Goal: Find specific page/section: Find specific page/section

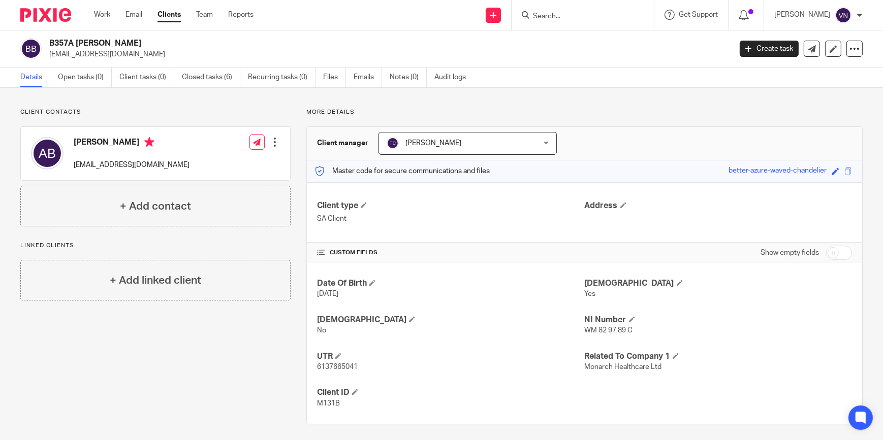
click at [587, 19] on input "Search" at bounding box center [577, 16] width 91 height 9
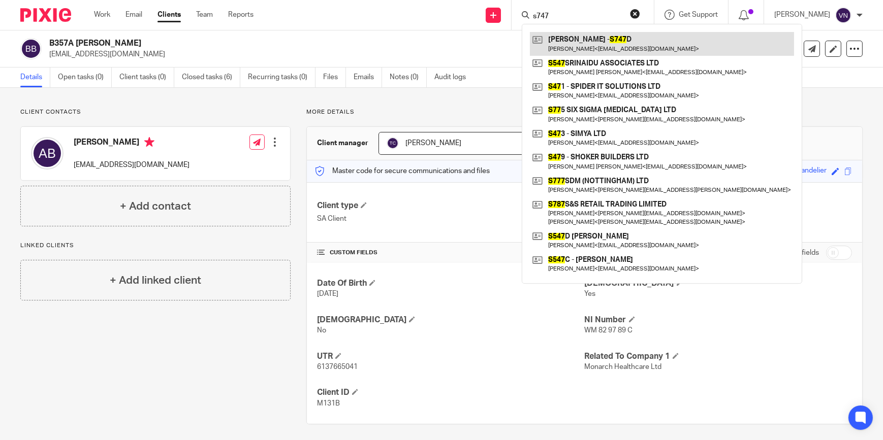
type input "s747"
click at [611, 37] on link at bounding box center [662, 43] width 264 height 23
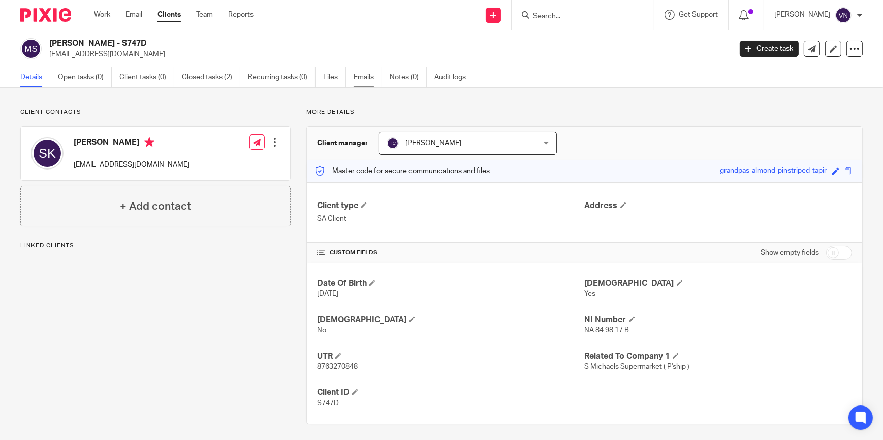
click at [366, 78] on link "Emails" at bounding box center [367, 78] width 28 height 20
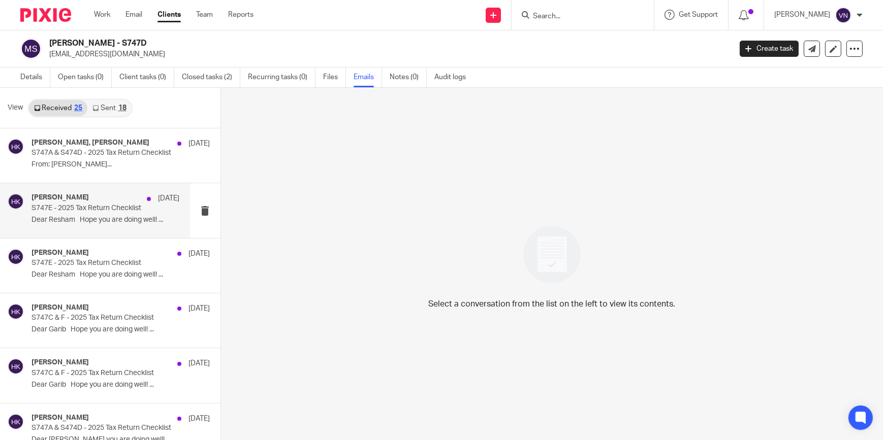
click at [108, 208] on p "S747E - 2025 Tax Return Checklist" at bounding box center [90, 208] width 118 height 9
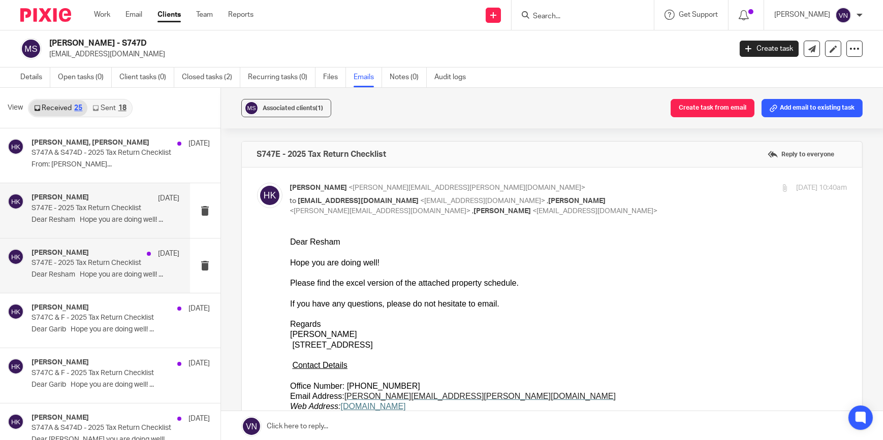
click at [99, 260] on p "S747E - 2025 Tax Return Checklist" at bounding box center [90, 263] width 118 height 9
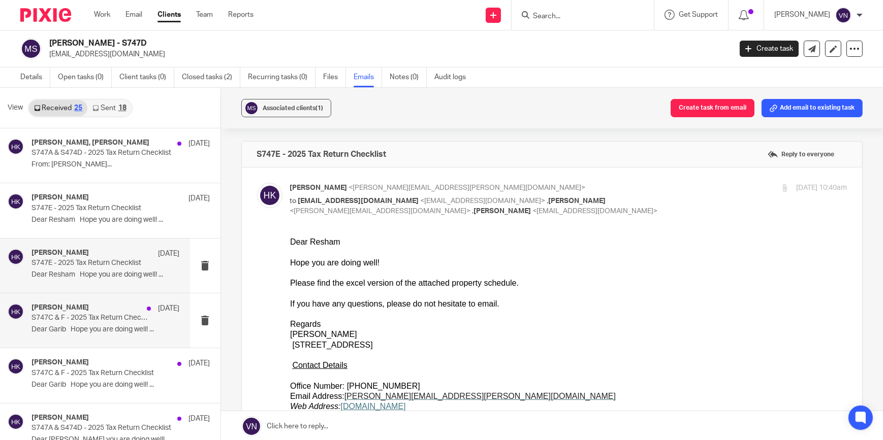
click at [107, 315] on p "S747C & F - 2025 Tax Return Checklist" at bounding box center [90, 318] width 118 height 9
click at [109, 113] on link "Sent 18" at bounding box center [109, 108] width 44 height 16
